Goal: Task Accomplishment & Management: Manage account settings

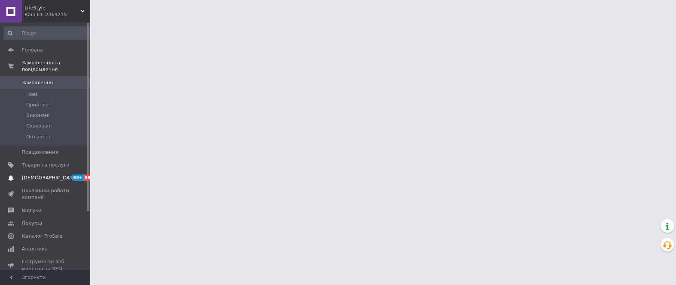
click at [82, 7] on div "LifeStyle Ваш ID: 2369215" at bounding box center [56, 11] width 68 height 23
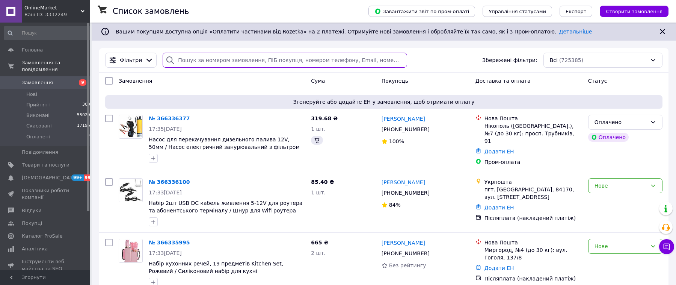
click at [203, 61] on input "search" at bounding box center [285, 60] width 244 height 15
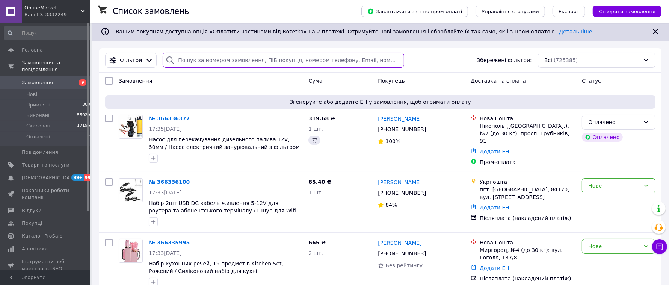
paste input "365175782"
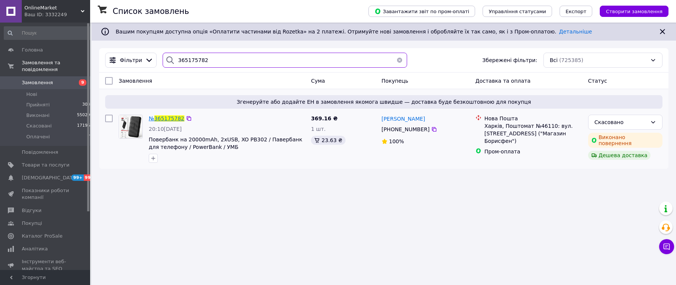
type input "365175782"
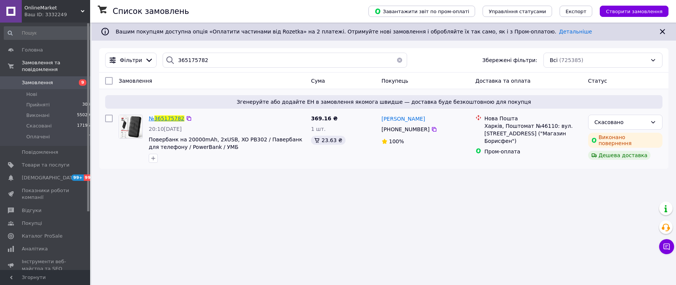
click at [173, 115] on span "365175782" at bounding box center [169, 118] width 30 height 6
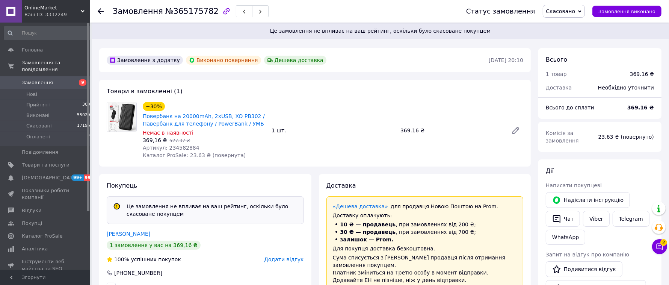
click at [81, 15] on div "Ваш ID: 3332249" at bounding box center [57, 14] width 66 height 7
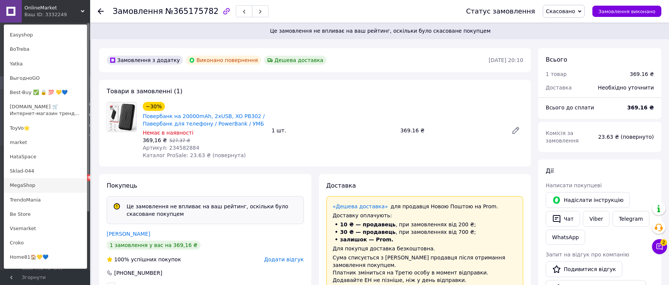
scroll to position [171, 0]
click at [38, 187] on link "MegaShop" at bounding box center [45, 183] width 83 height 14
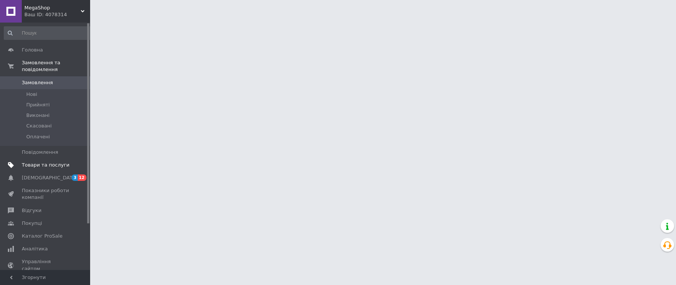
click at [36, 164] on span "Товари та послуги" at bounding box center [46, 164] width 48 height 7
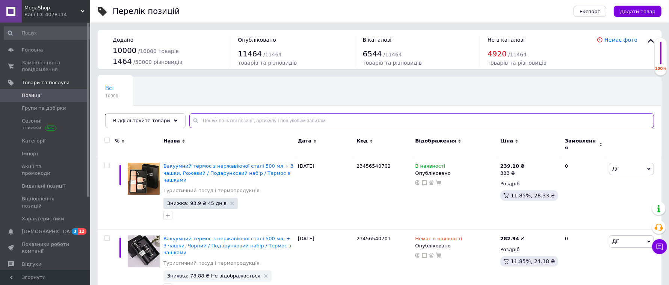
click at [228, 124] on input "text" at bounding box center [421, 120] width 465 height 15
paste input "234568986"
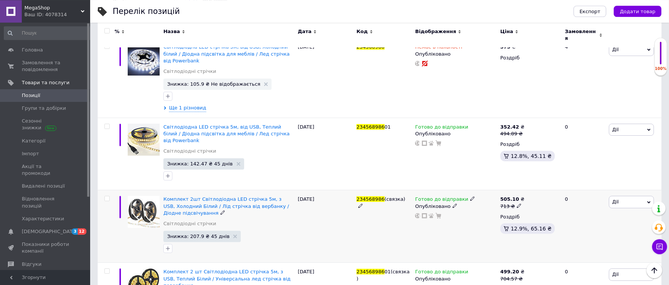
scroll to position [152, 0]
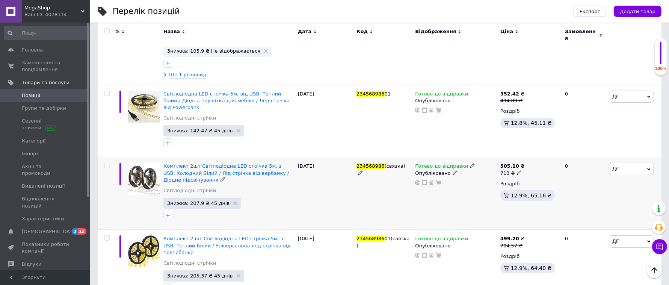
type input "234568986"
click at [470, 163] on use at bounding box center [472, 165] width 4 height 4
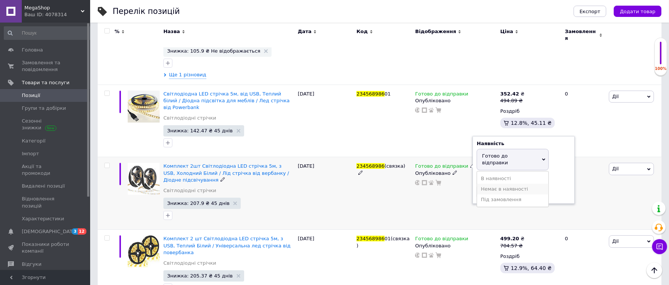
click at [490, 184] on li "Немає в наявності" at bounding box center [512, 189] width 71 height 11
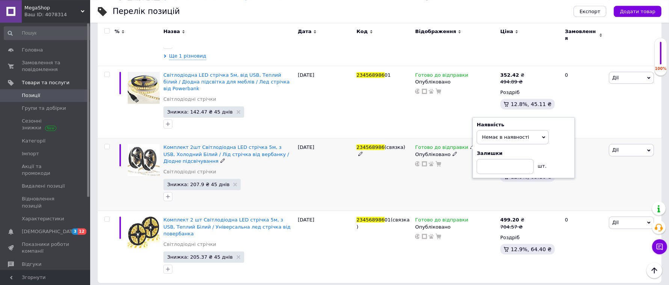
scroll to position [173, 0]
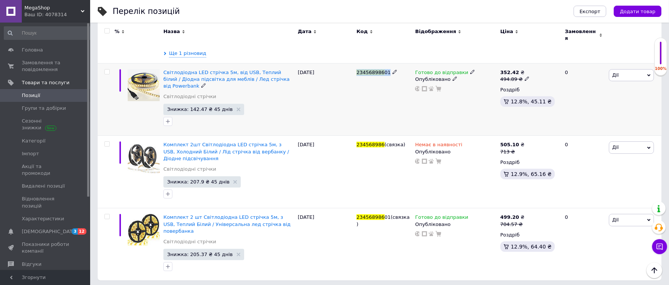
drag, startPoint x: 366, startPoint y: 69, endPoint x: 389, endPoint y: 69, distance: 23.3
click at [389, 69] on div "234568986 01" at bounding box center [383, 99] width 59 height 72
copy span "234568986 01"
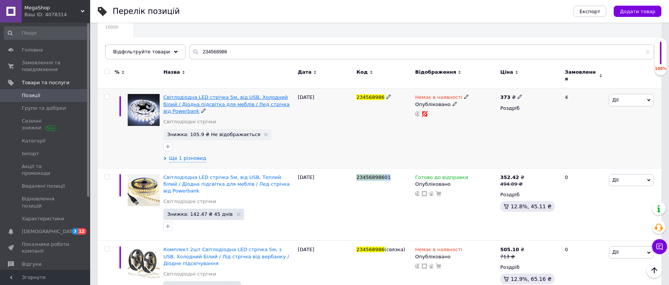
scroll to position [158, 0]
